Goal: Navigation & Orientation: Find specific page/section

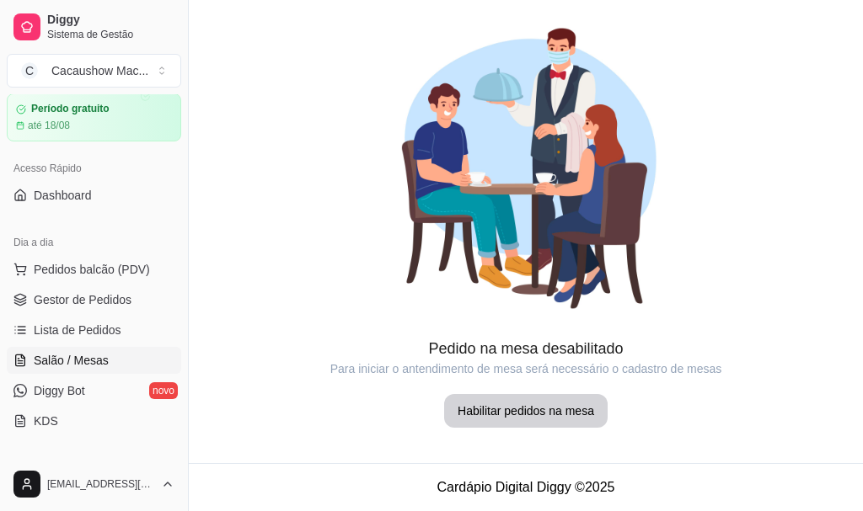
scroll to position [84, 0]
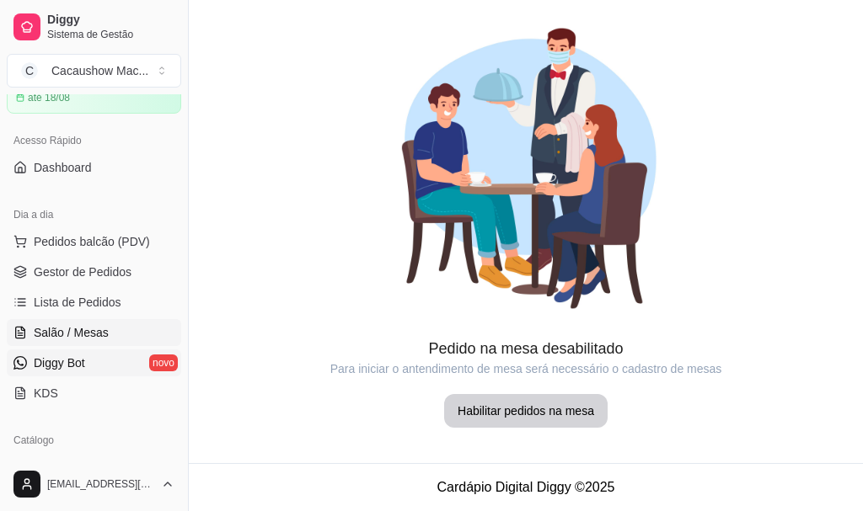
click at [65, 365] on span "Diggy Bot" at bounding box center [59, 363] width 51 height 17
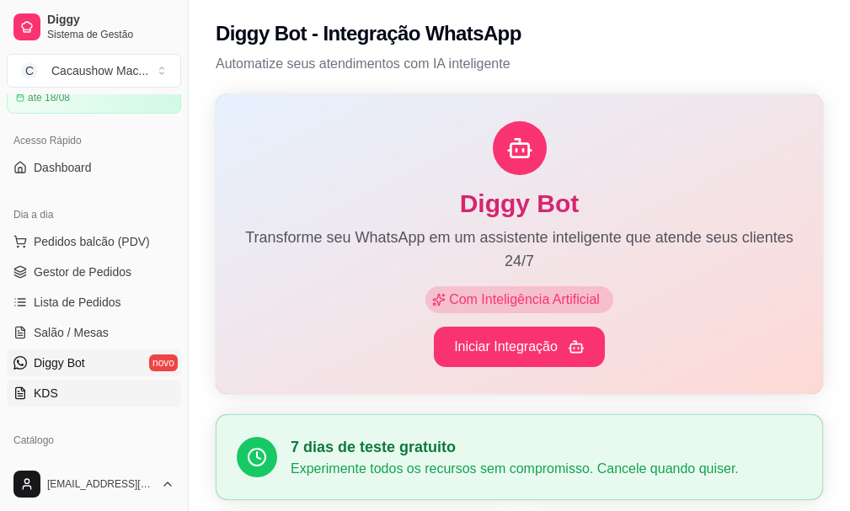
click at [74, 392] on link "KDS" at bounding box center [94, 393] width 174 height 27
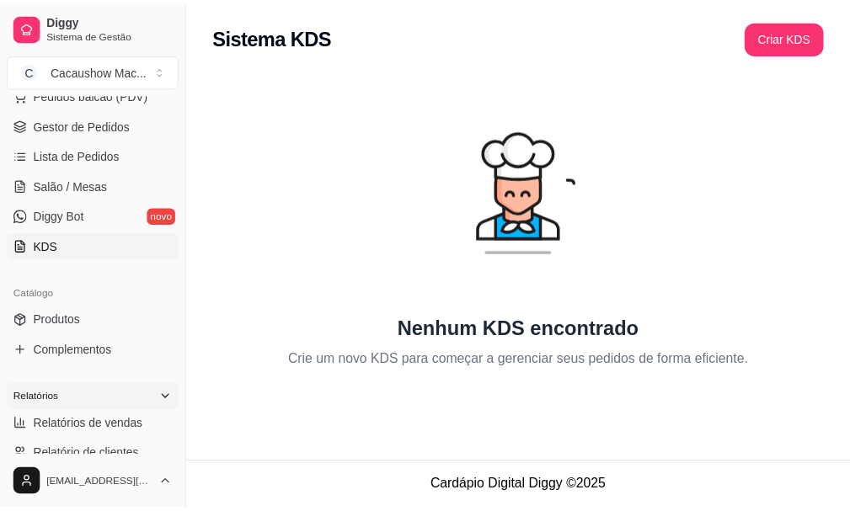
scroll to position [337, 0]
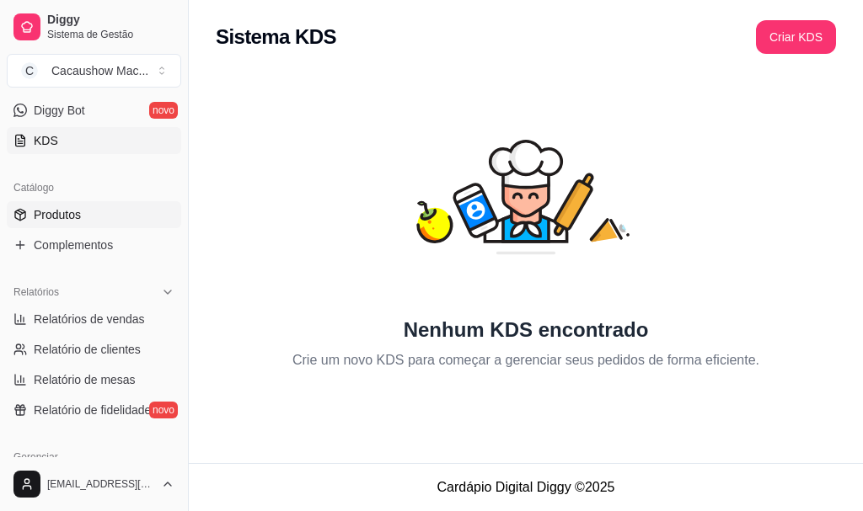
click at [92, 227] on ul "Produtos Complementos" at bounding box center [94, 229] width 174 height 57
click at [95, 220] on link "Produtos" at bounding box center [94, 214] width 174 height 27
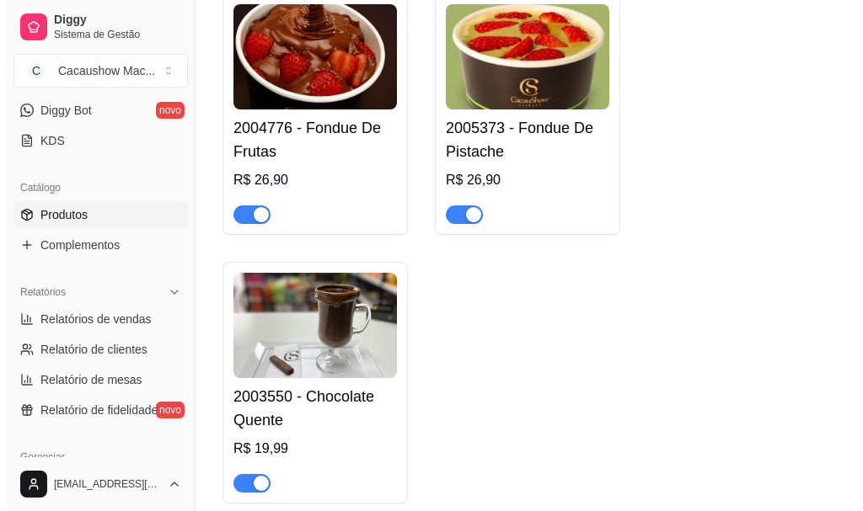
scroll to position [168, 0]
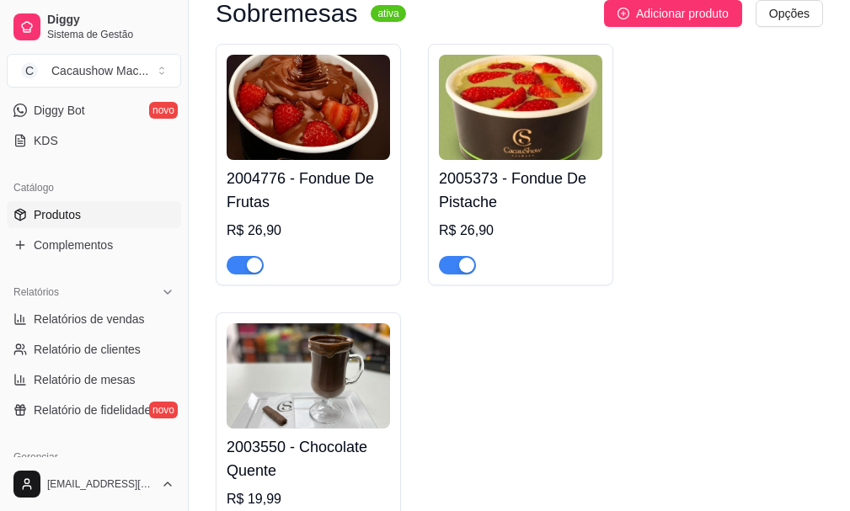
click at [297, 168] on div "2004776 - Fondue De Frutas R$ 26,90" at bounding box center [308, 217] width 163 height 115
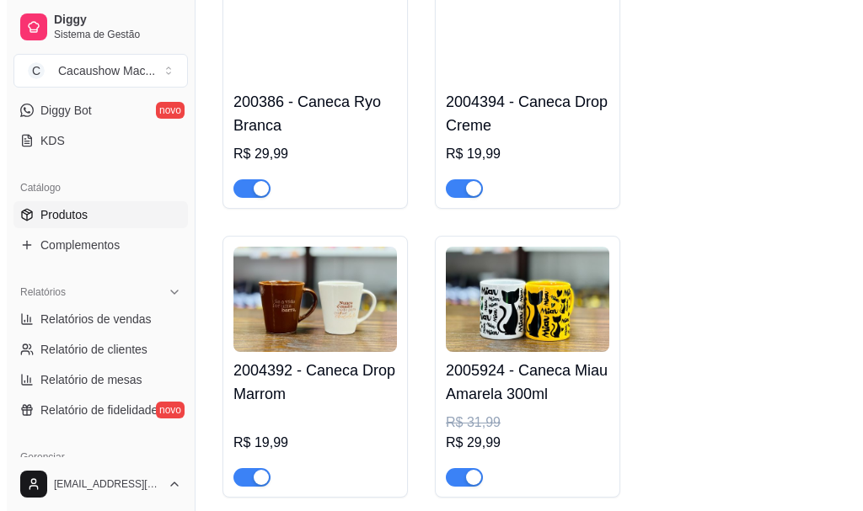
scroll to position [10446, 0]
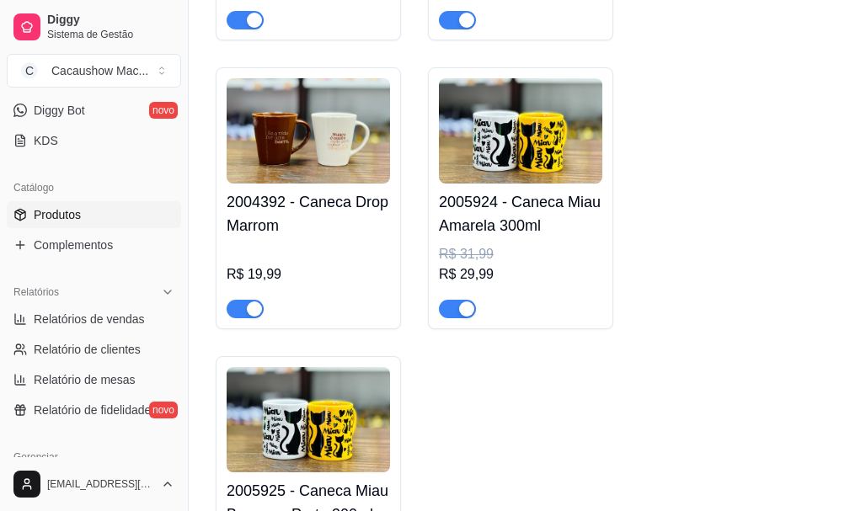
click at [543, 184] on img at bounding box center [520, 130] width 163 height 105
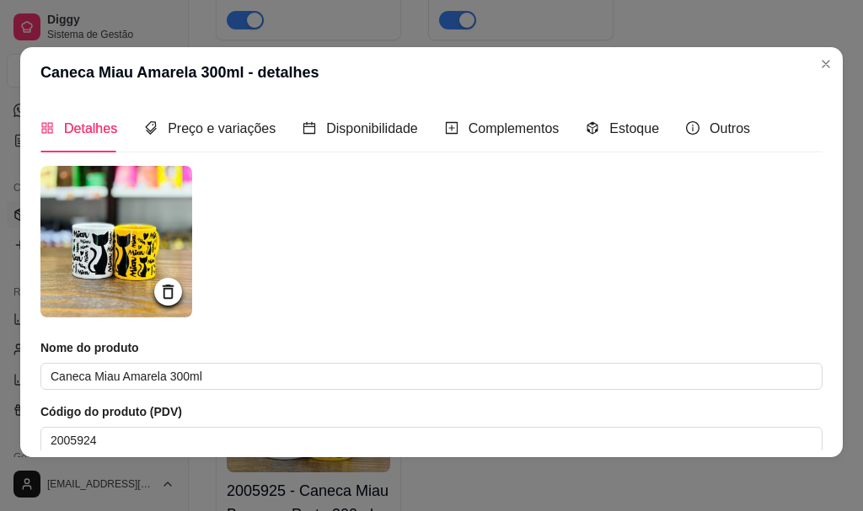
scroll to position [0, 0]
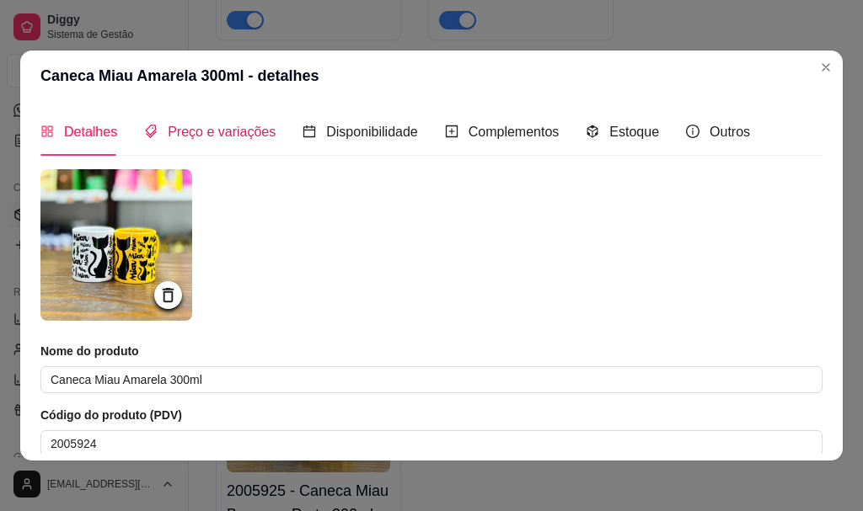
click at [256, 131] on span "Preço e variações" at bounding box center [222, 132] width 108 height 14
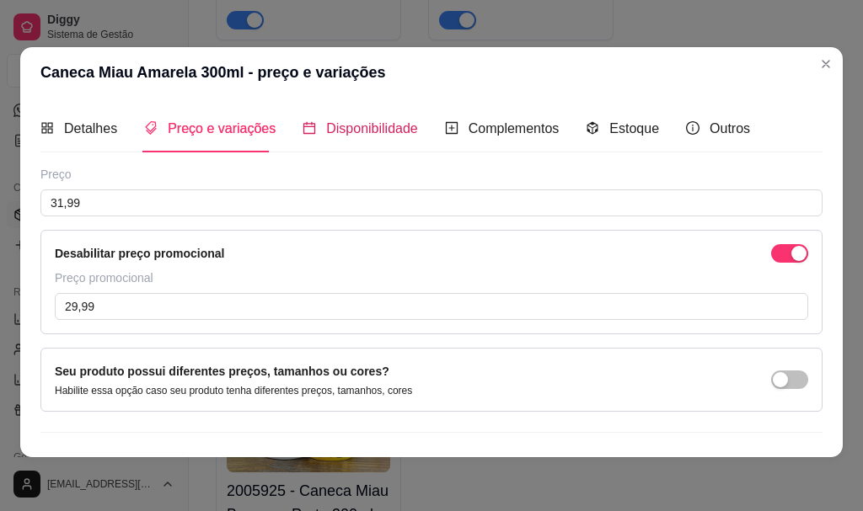
click at [395, 138] on div "Disponibilidade" at bounding box center [359, 128] width 115 height 21
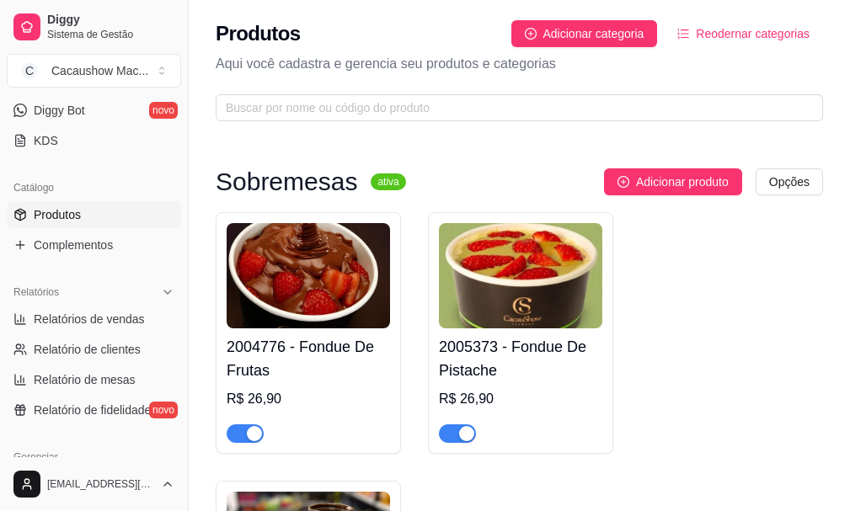
click at [375, 332] on div "2004776 - Fondue De Frutas R$ 26,90" at bounding box center [308, 386] width 163 height 115
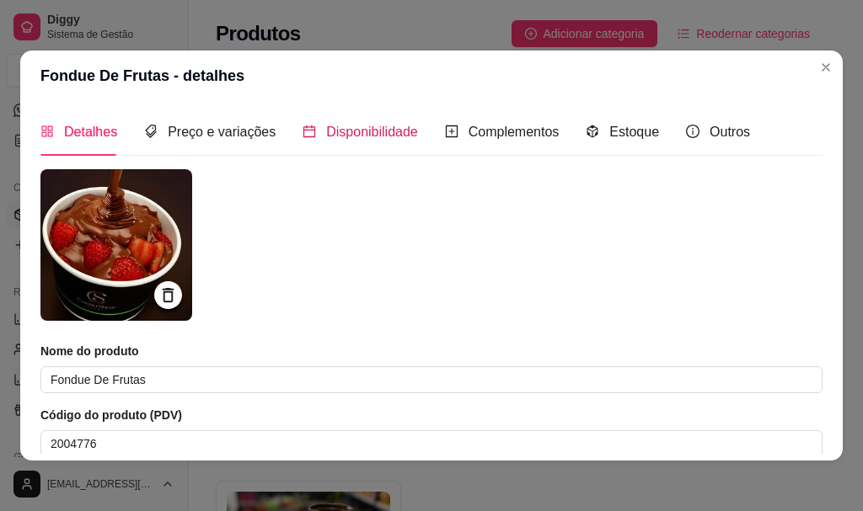
click at [315, 138] on div "Disponibilidade" at bounding box center [359, 131] width 115 height 21
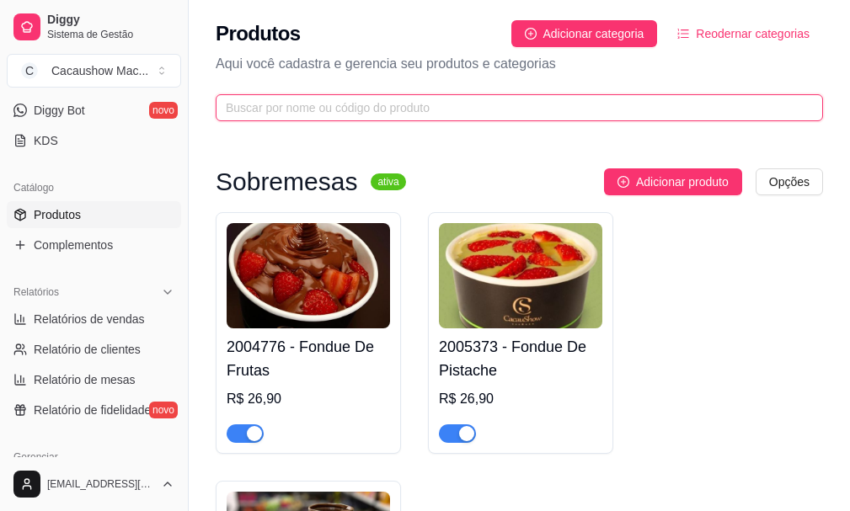
click at [553, 106] on input "text" at bounding box center [513, 108] width 574 height 19
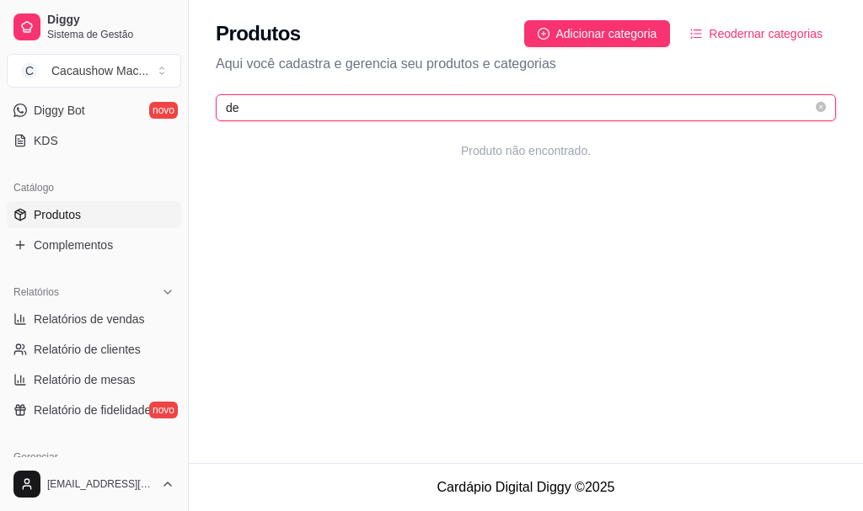
type input "d"
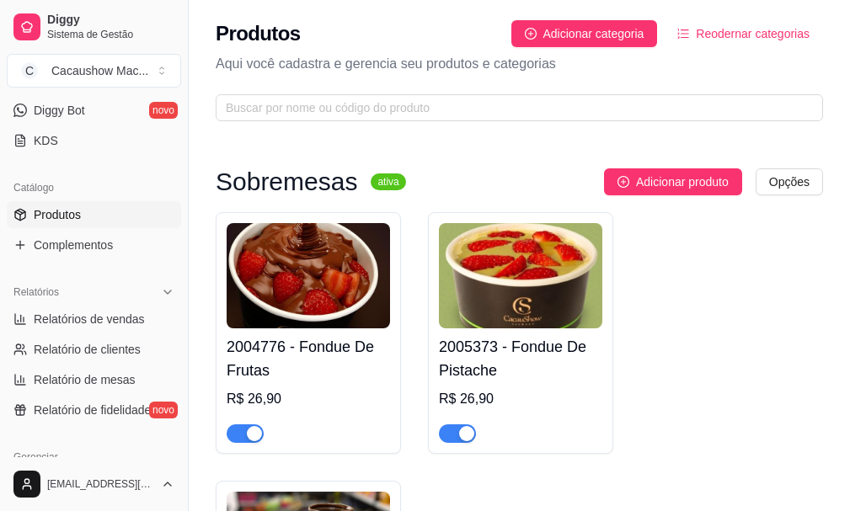
click at [788, 34] on span "Reodernar categorias" at bounding box center [753, 33] width 114 height 19
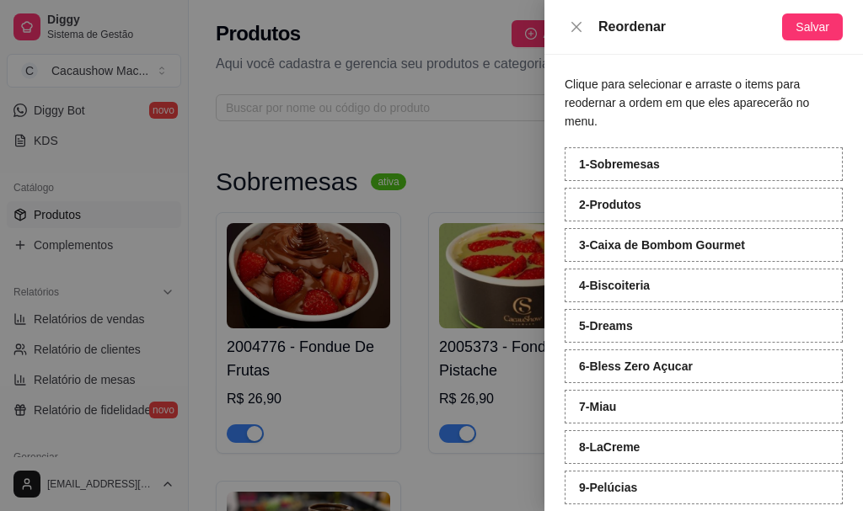
click at [496, 119] on div at bounding box center [431, 255] width 863 height 511
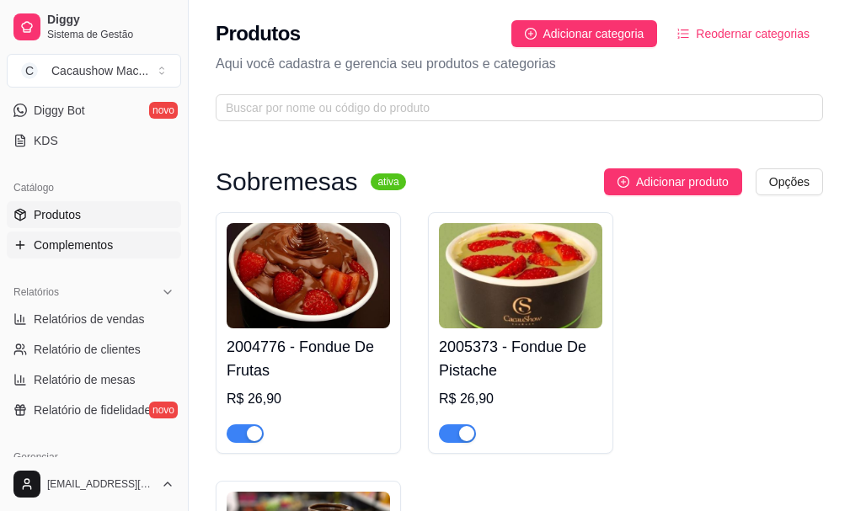
click at [88, 233] on link "Complementos" at bounding box center [94, 245] width 174 height 27
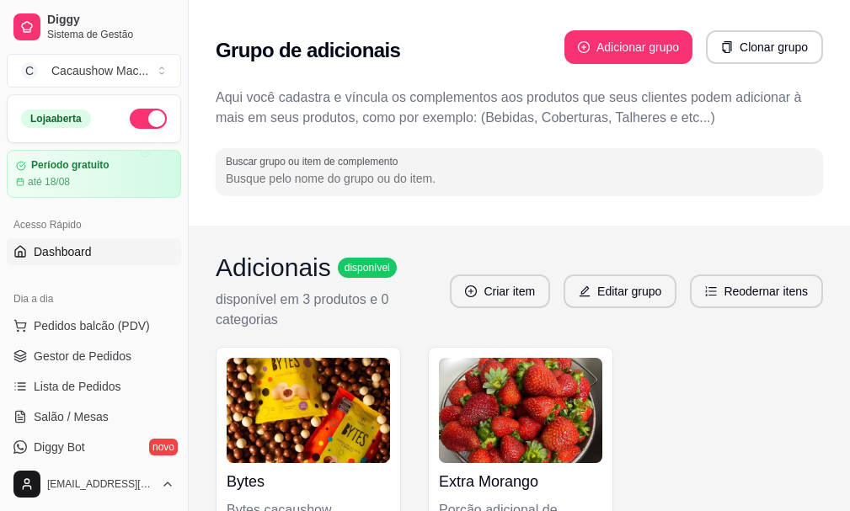
click at [58, 256] on span "Dashboard" at bounding box center [63, 251] width 58 height 17
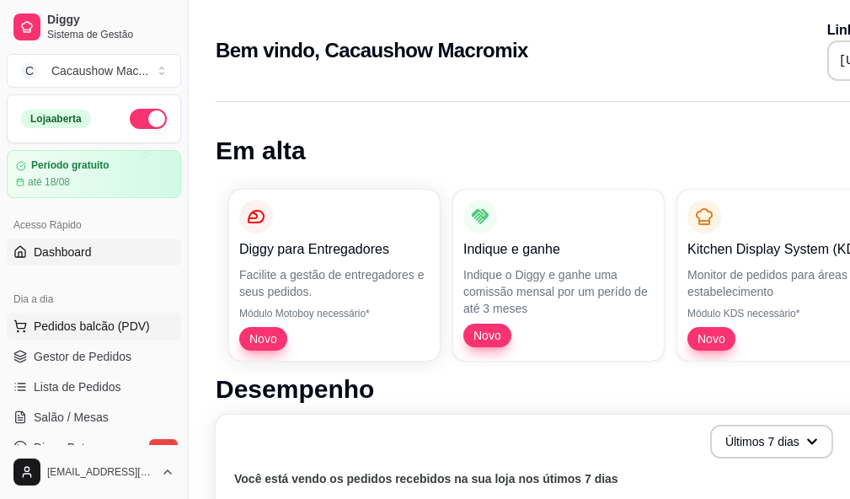
click at [51, 334] on span "Pedidos balcão (PDV)" at bounding box center [92, 326] width 116 height 17
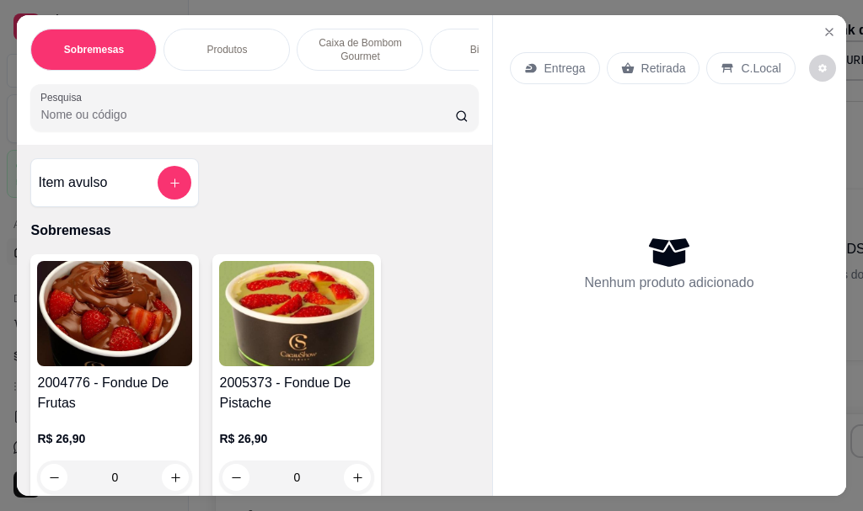
click at [126, 321] on img at bounding box center [114, 313] width 155 height 105
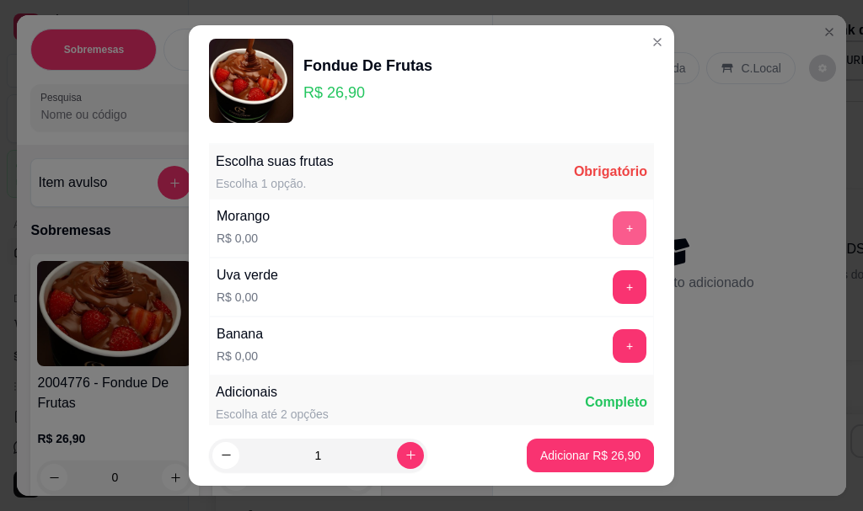
click at [612, 235] on button "+" at bounding box center [629, 228] width 34 height 34
click at [591, 235] on div "- 1 +" at bounding box center [592, 228] width 122 height 34
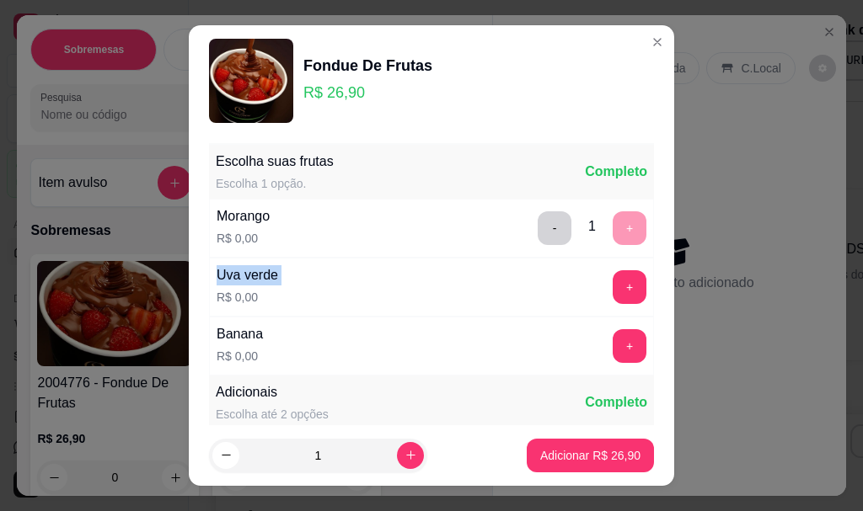
click at [591, 235] on div "- 1 +" at bounding box center [592, 228] width 122 height 34
click at [613, 275] on button "+" at bounding box center [629, 287] width 33 height 33
click at [606, 274] on div "+" at bounding box center [629, 287] width 47 height 34
click at [602, 274] on div "- 1 +" at bounding box center [592, 287] width 122 height 34
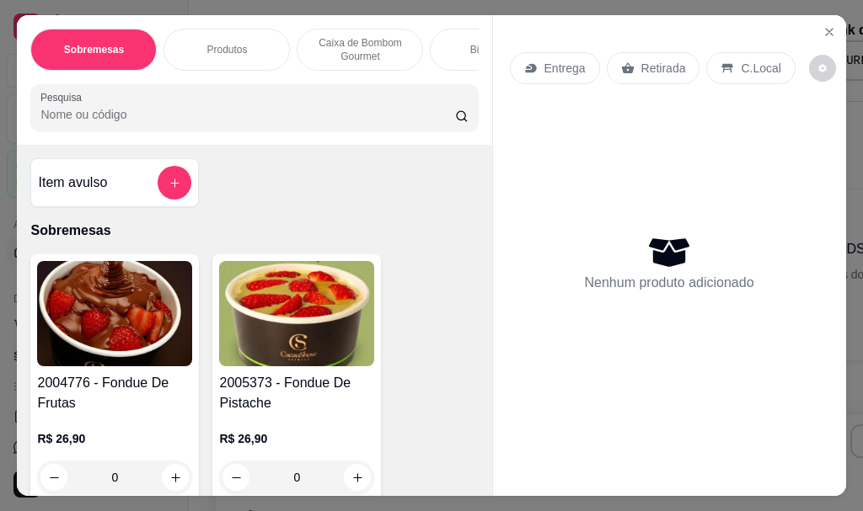
click at [225, 43] on p "Produtos" at bounding box center [226, 49] width 40 height 13
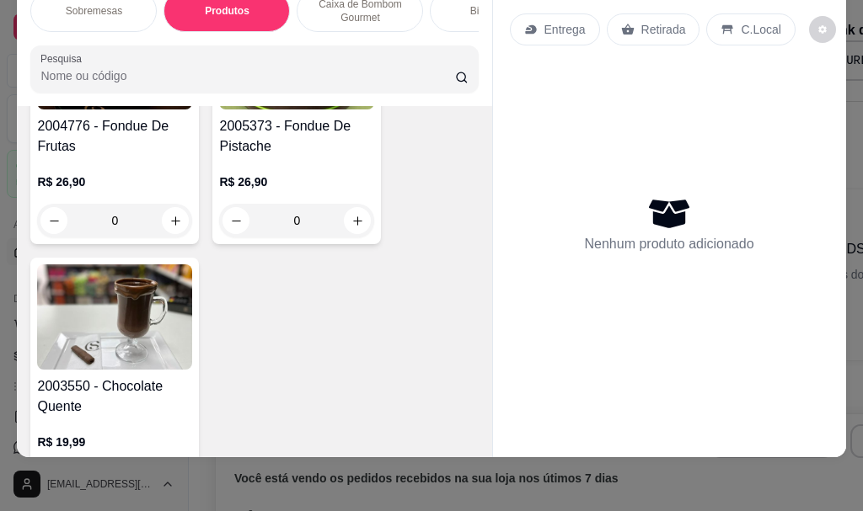
scroll to position [209, 0]
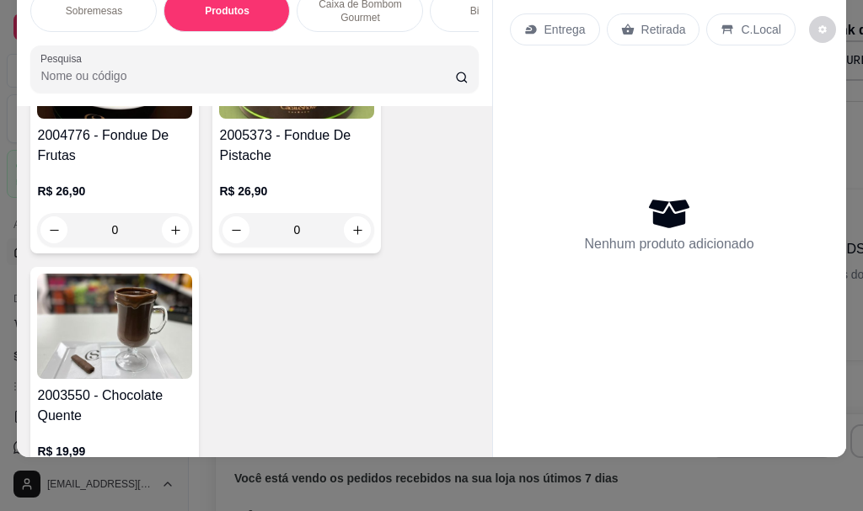
click at [84, 7] on div "Sobremesas" at bounding box center [93, 11] width 126 height 42
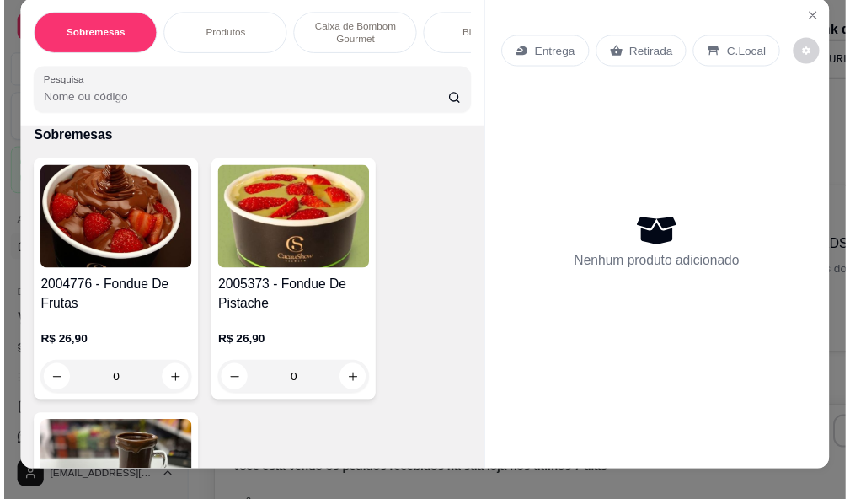
scroll to position [0, 0]
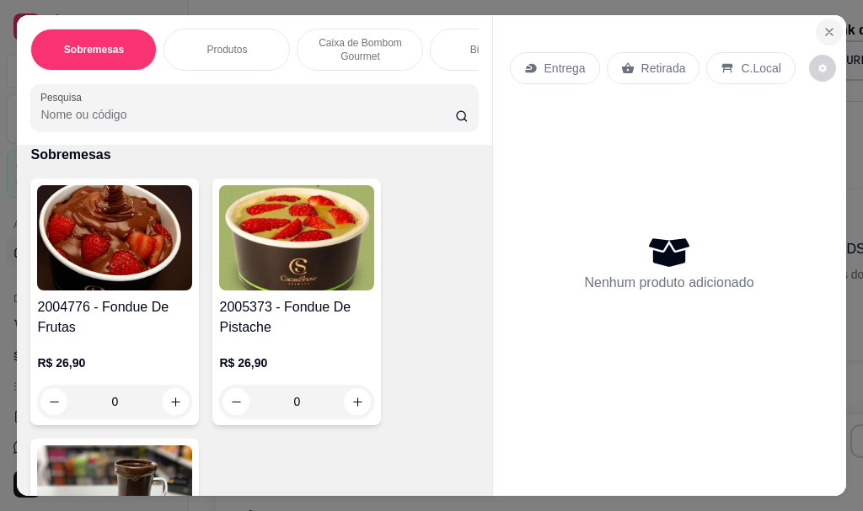
click at [815, 19] on button "Close" at bounding box center [828, 32] width 27 height 27
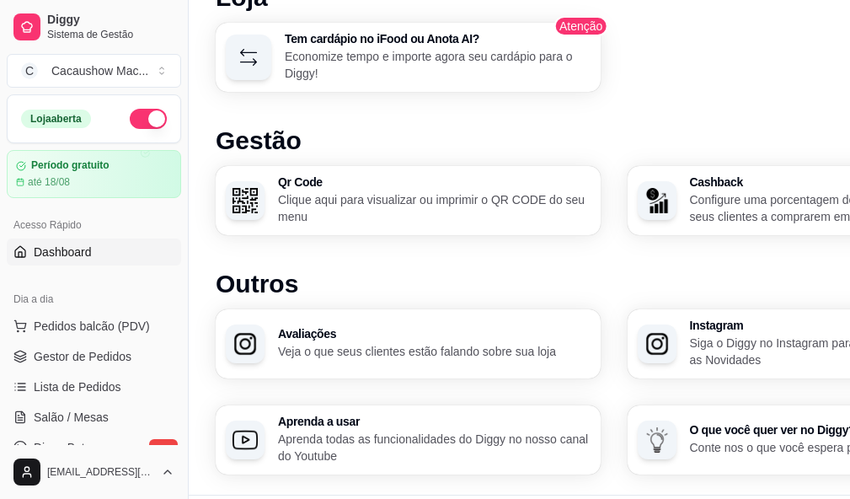
scroll to position [929, 0]
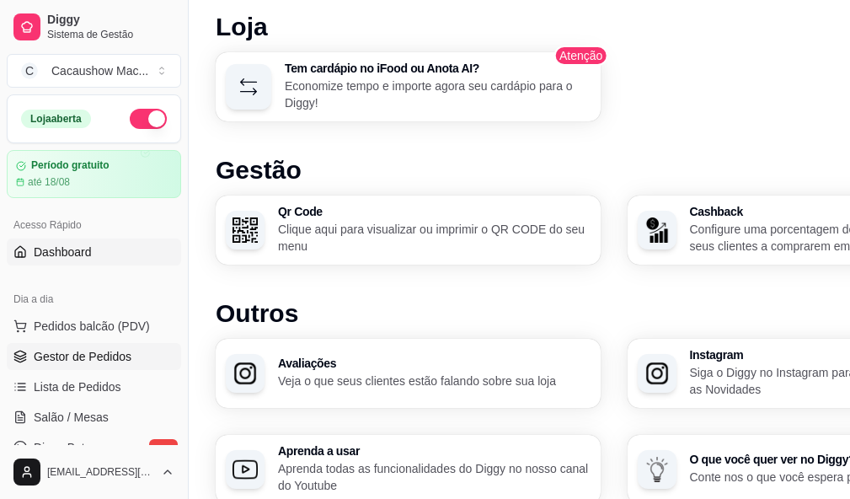
click at [67, 345] on link "Gestor de Pedidos" at bounding box center [94, 356] width 174 height 27
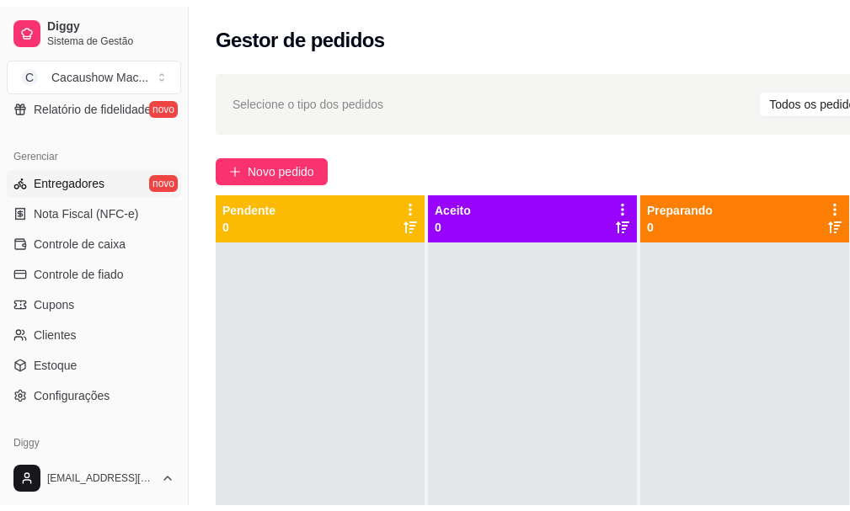
scroll to position [674, 0]
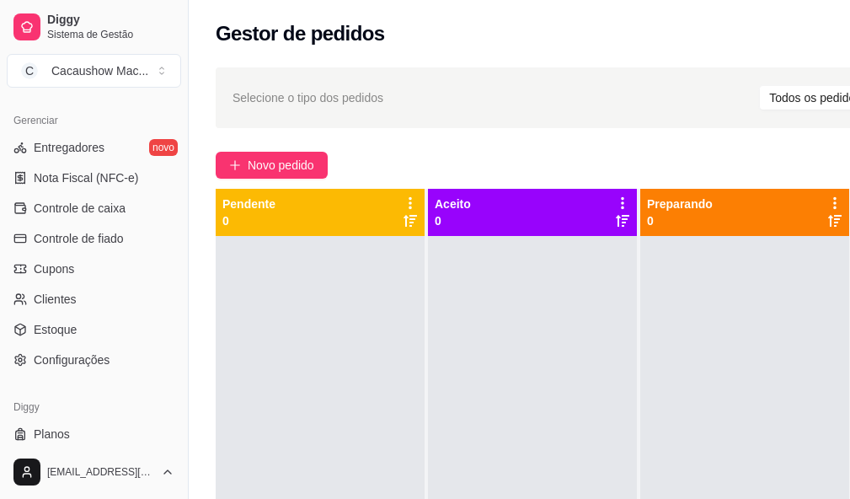
click at [77, 345] on ul "Entregadores novo Nota Fiscal (NFC-e) Controle de caixa Controle de fiado Cupon…" at bounding box center [94, 253] width 174 height 239
click at [75, 339] on link "Estoque" at bounding box center [94, 329] width 174 height 27
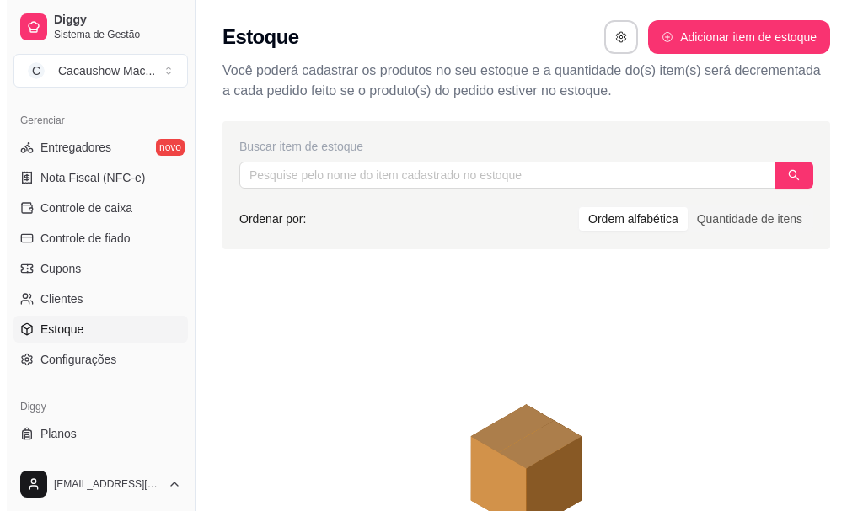
scroll to position [701, 0]
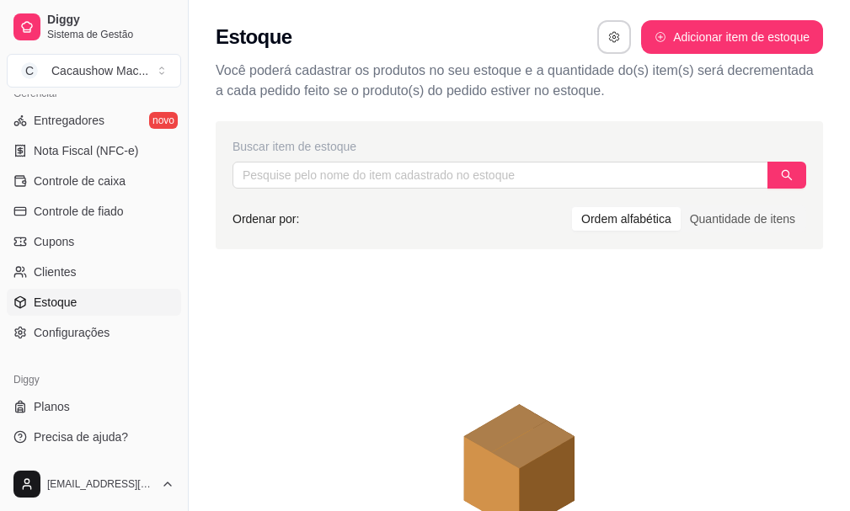
click at [105, 348] on div "Gerenciar Entregadores novo Nota Fiscal (NFC-e) Controle de caixa Controle de f…" at bounding box center [94, 213] width 188 height 280
click at [106, 338] on span "Configurações" at bounding box center [72, 332] width 76 height 17
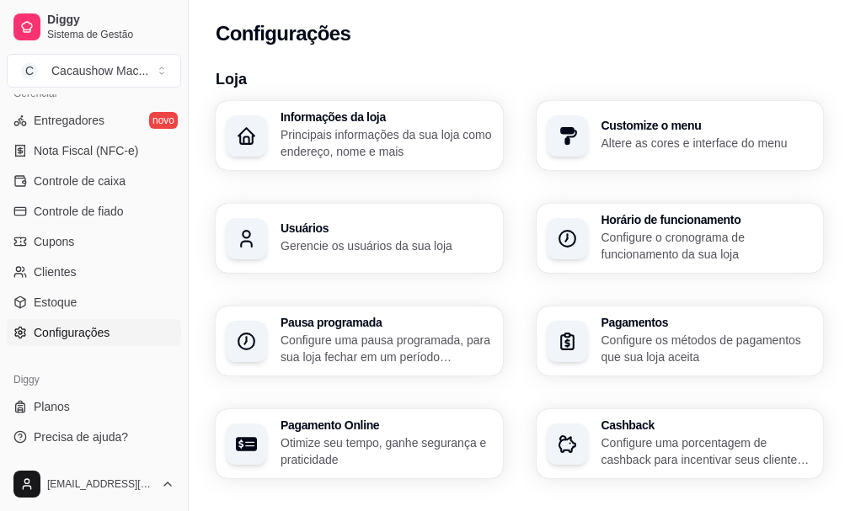
click at [283, 138] on p "Principais informações da sua loja como endereço, nome e mais" at bounding box center [387, 143] width 212 height 34
click at [281, 123] on h3 "Informações da loja" at bounding box center [387, 117] width 212 height 12
